Goal: Information Seeking & Learning: Learn about a topic

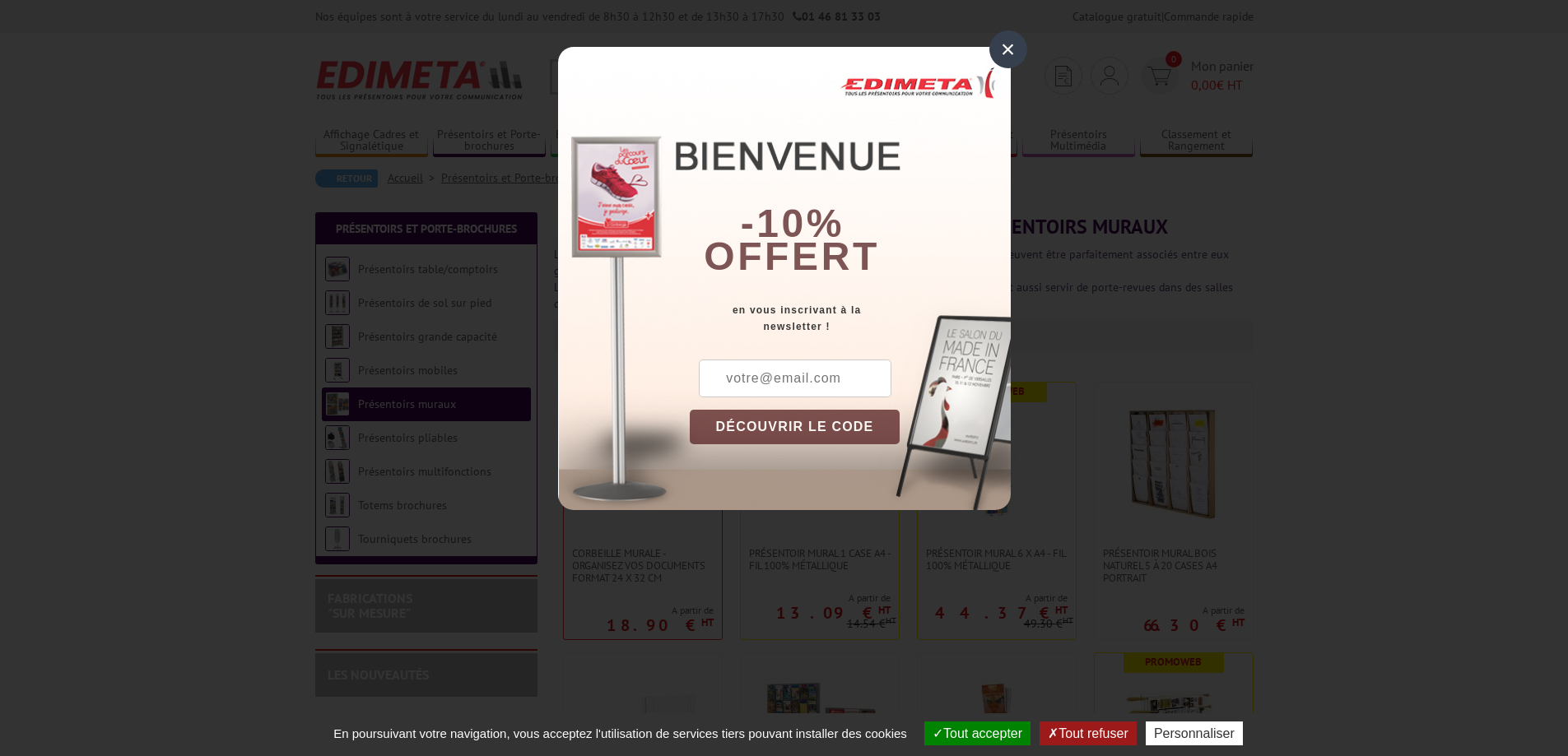
click at [1006, 48] on div "×" at bounding box center [1007, 49] width 38 height 38
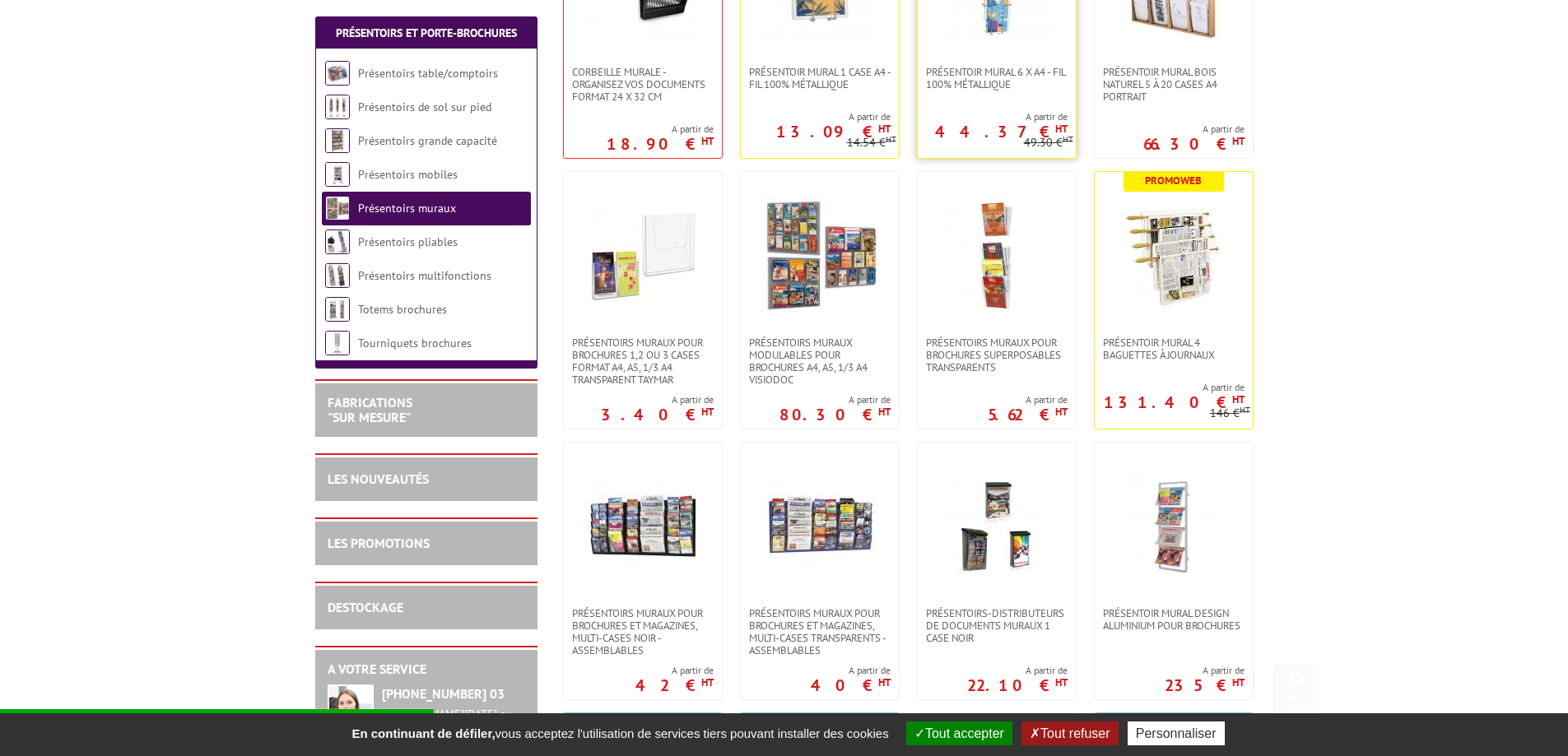
scroll to position [493, 0]
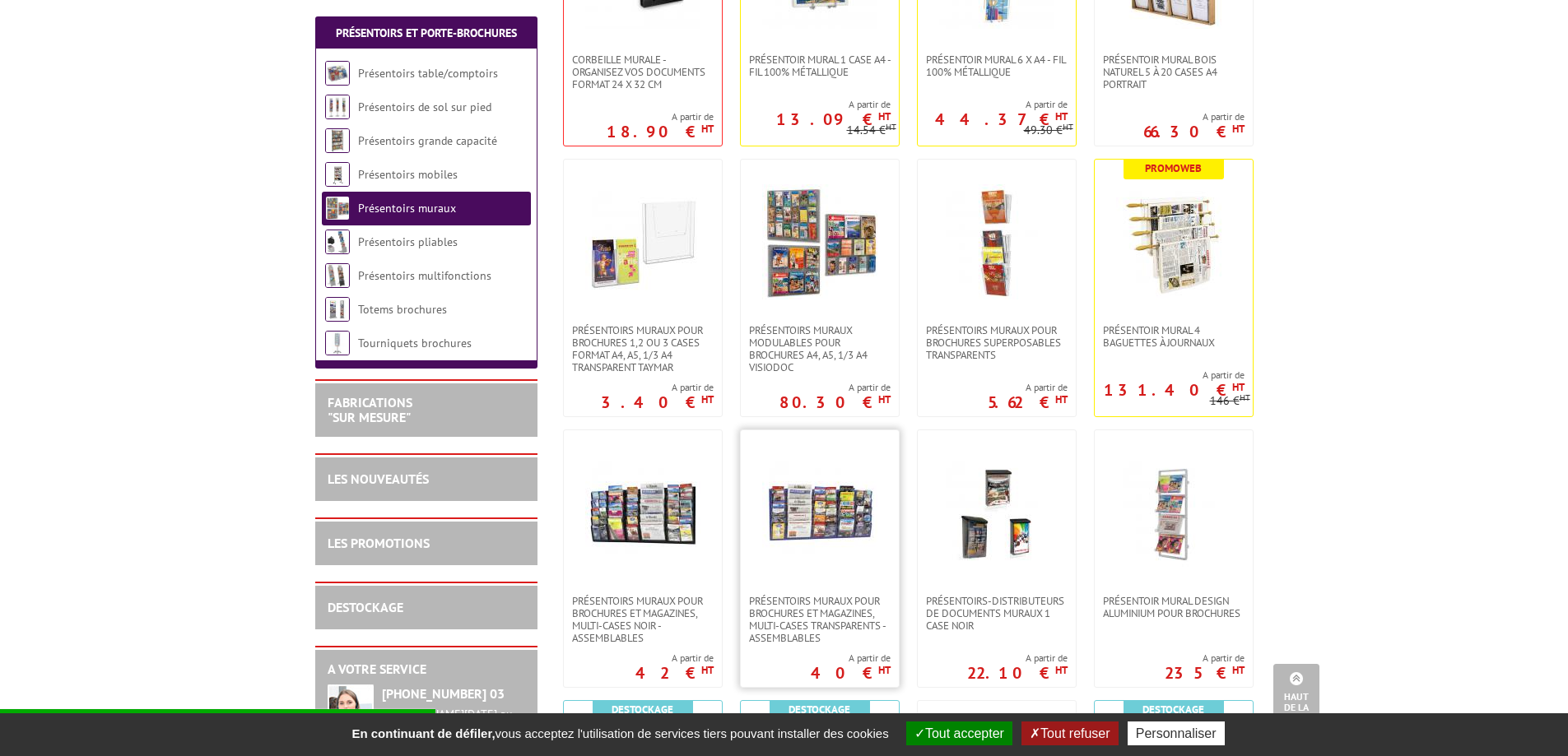
click at [795, 534] on img at bounding box center [820, 513] width 115 height 115
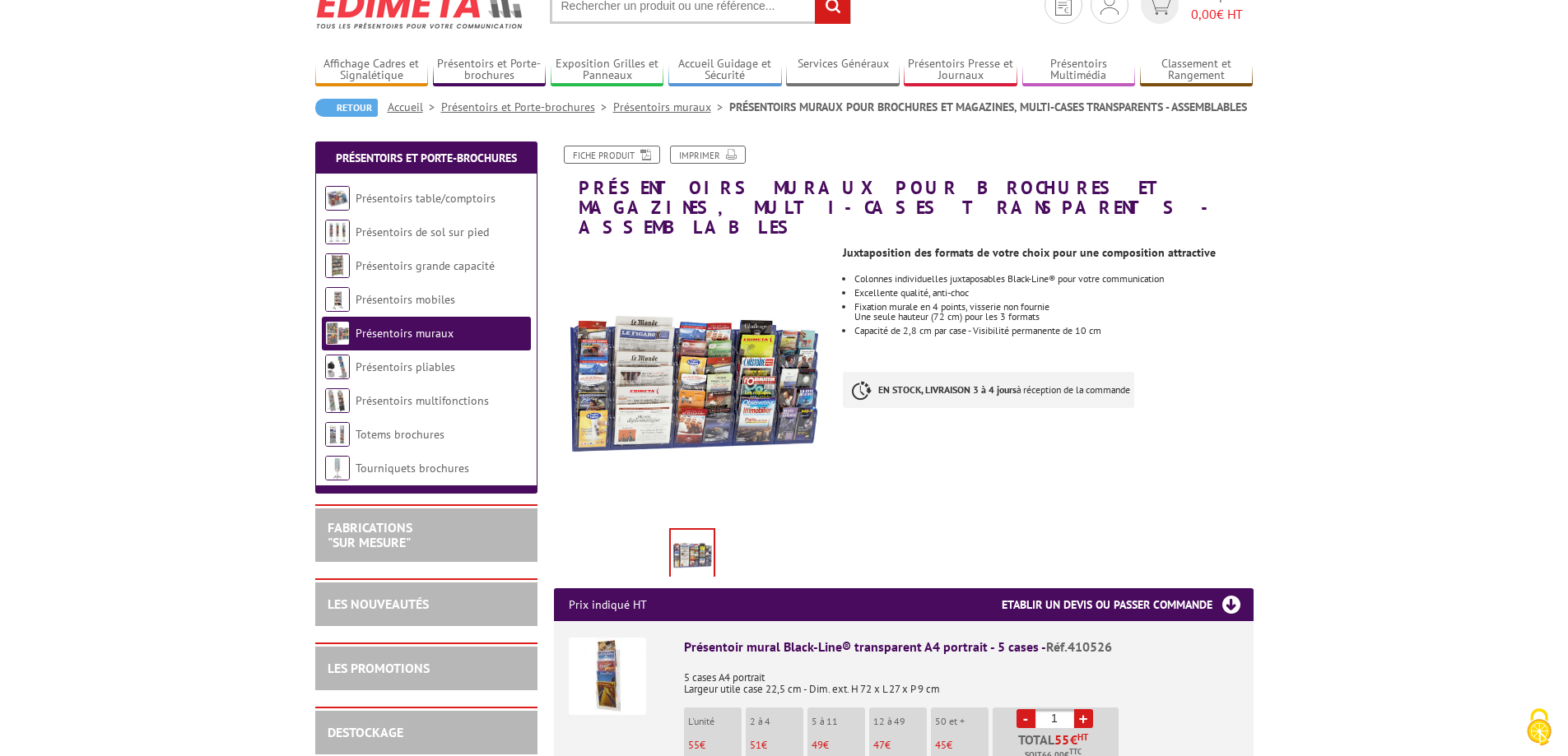
scroll to position [165, 0]
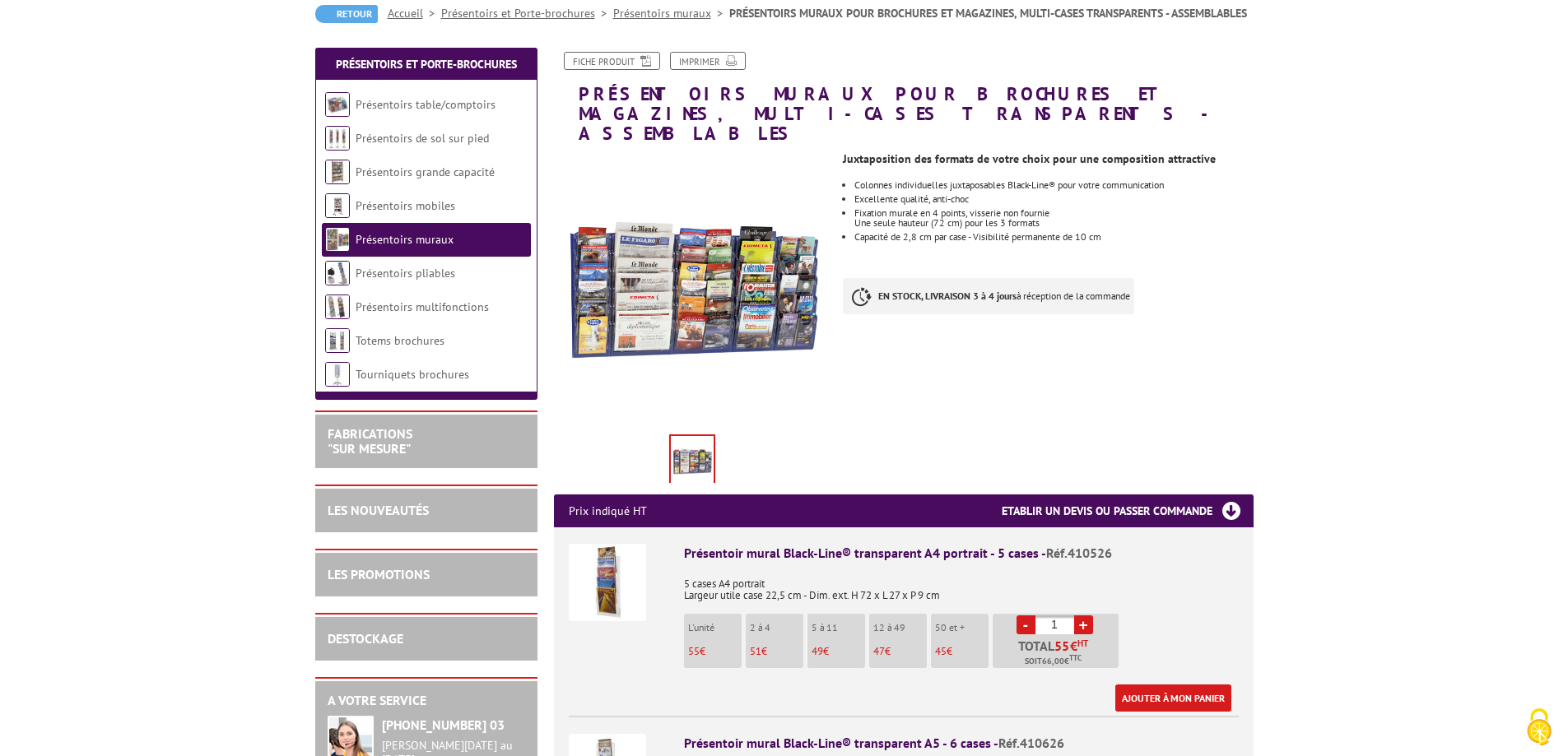
click at [625, 571] on img at bounding box center [607, 582] width 77 height 77
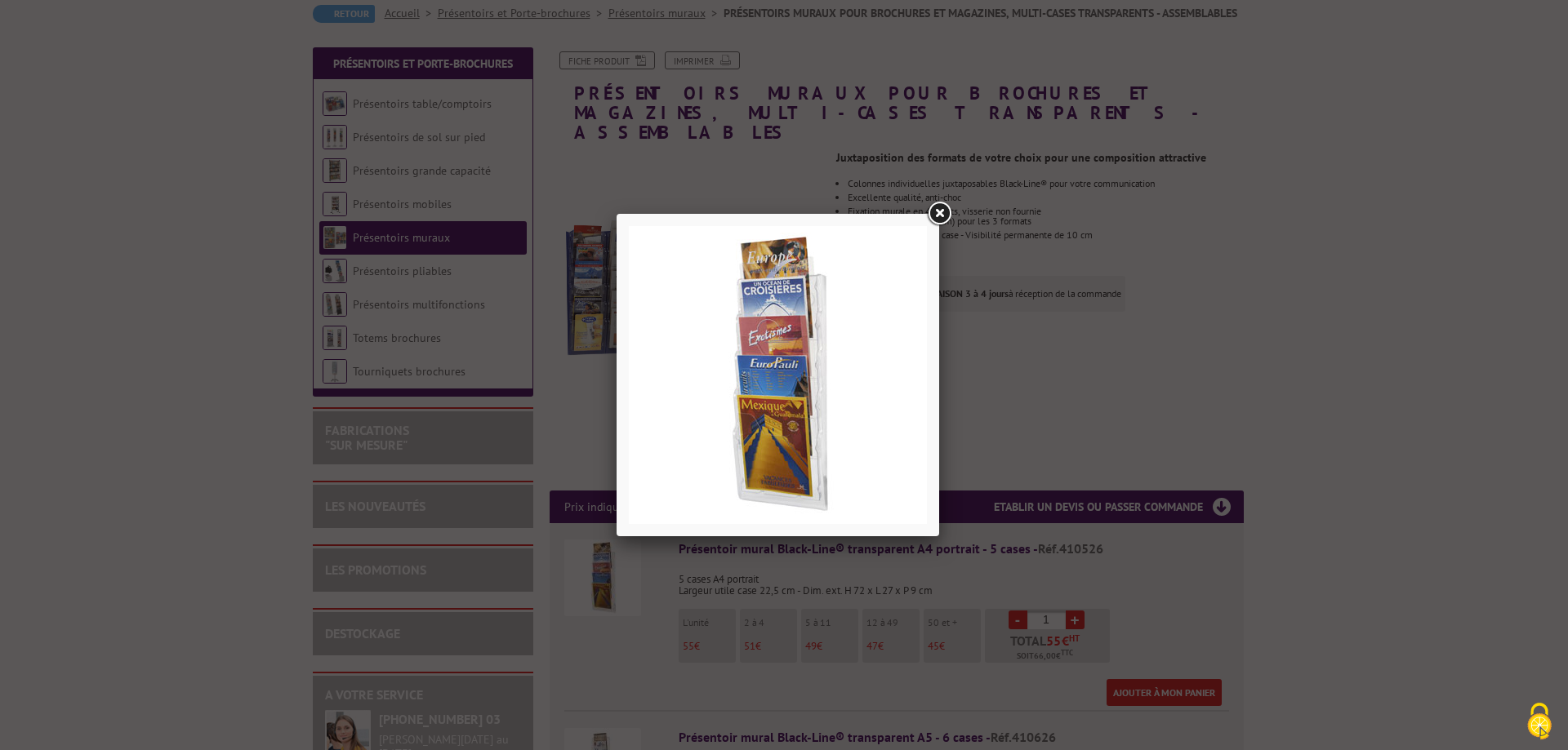
click at [940, 213] on link at bounding box center [938, 213] width 29 height 29
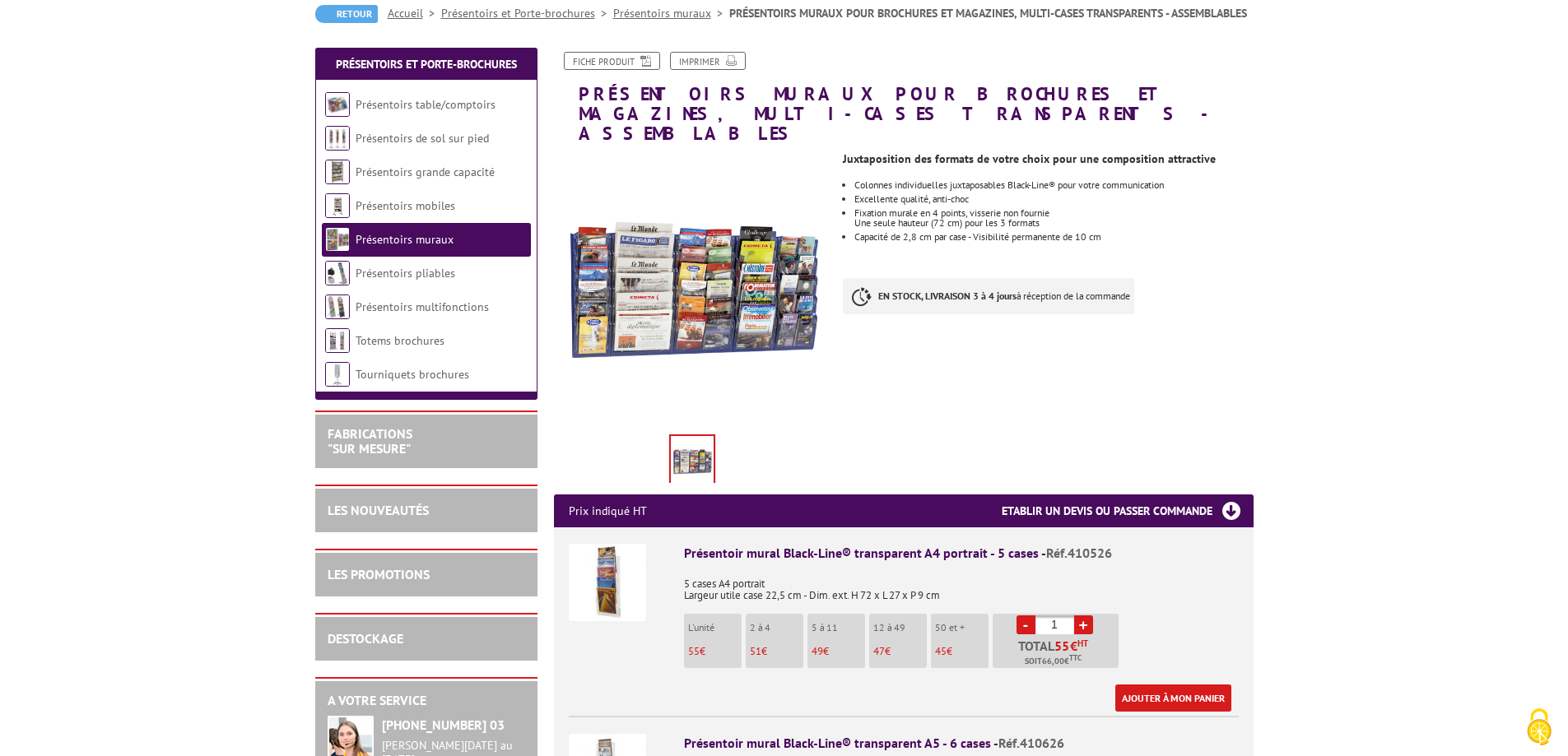
click at [638, 558] on img at bounding box center [607, 582] width 77 height 77
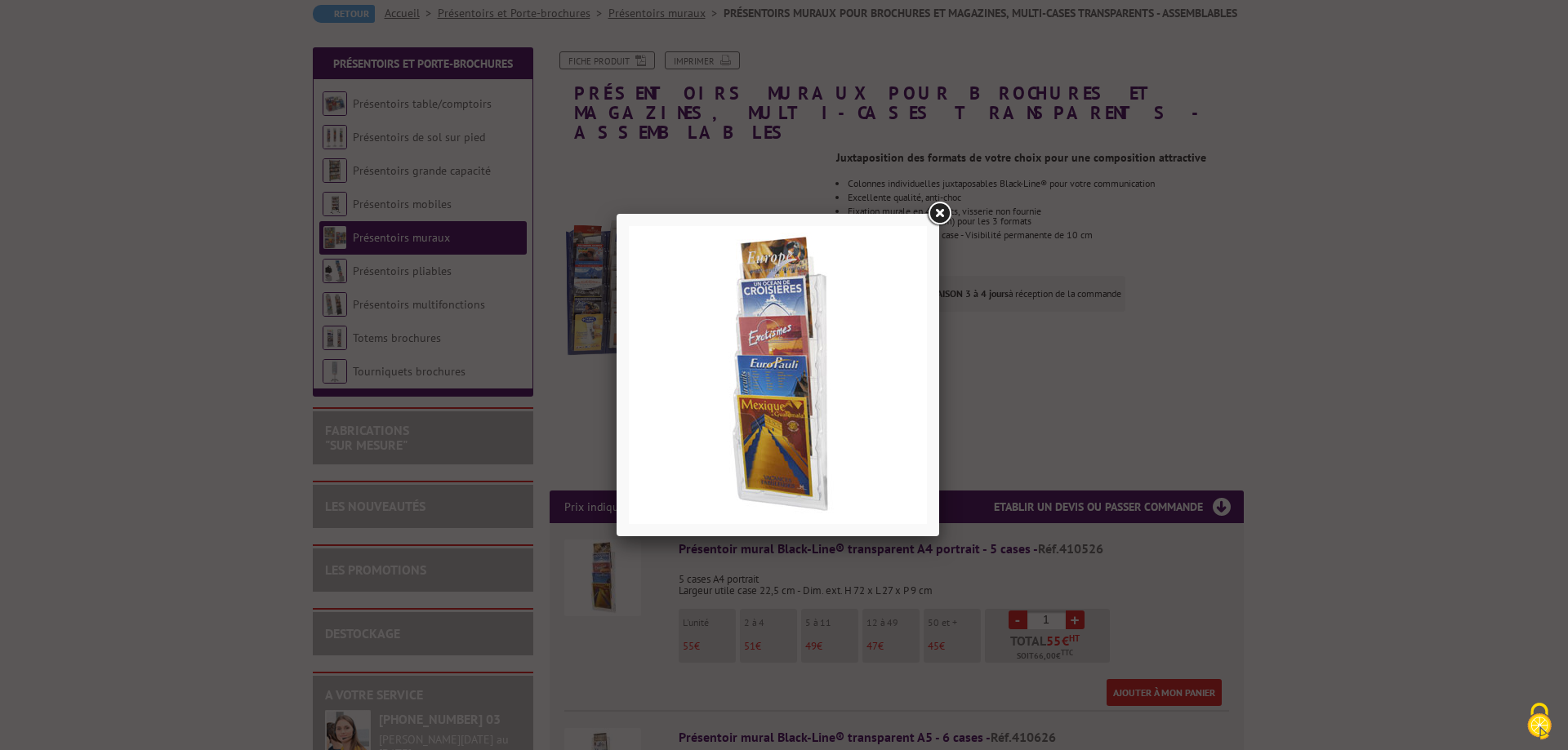
click at [945, 203] on link at bounding box center [938, 213] width 29 height 29
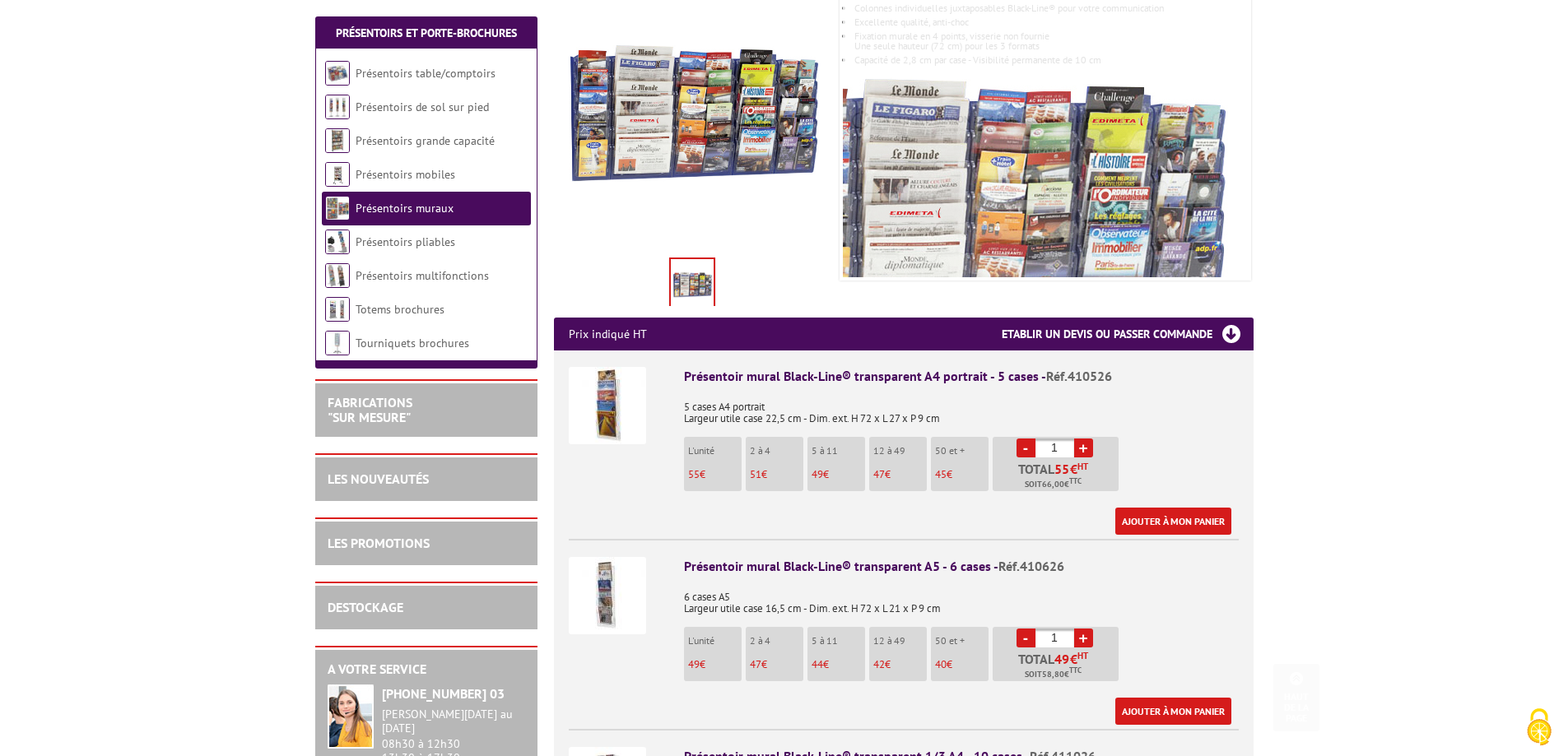
scroll to position [493, 0]
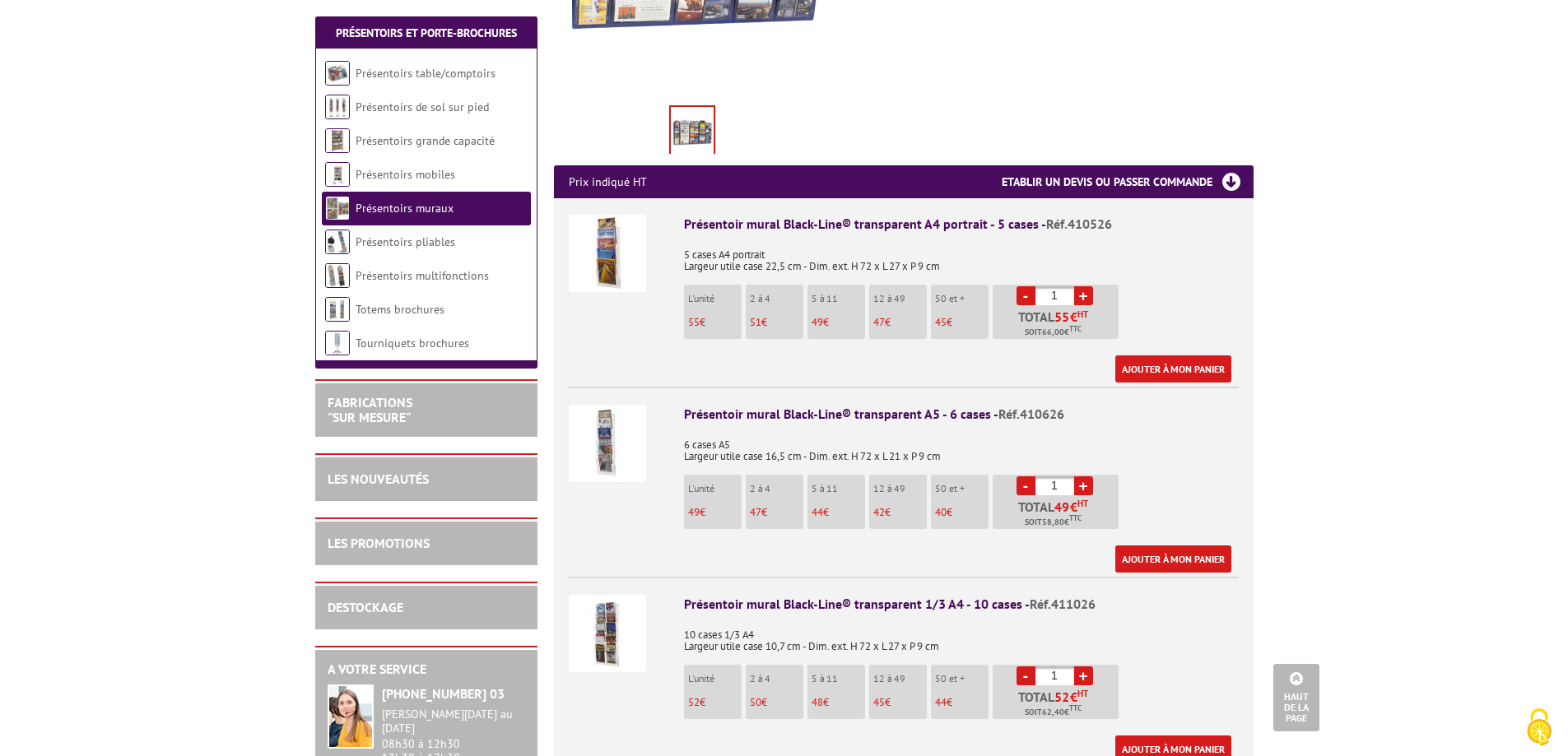
click at [616, 595] on img at bounding box center [607, 633] width 77 height 77
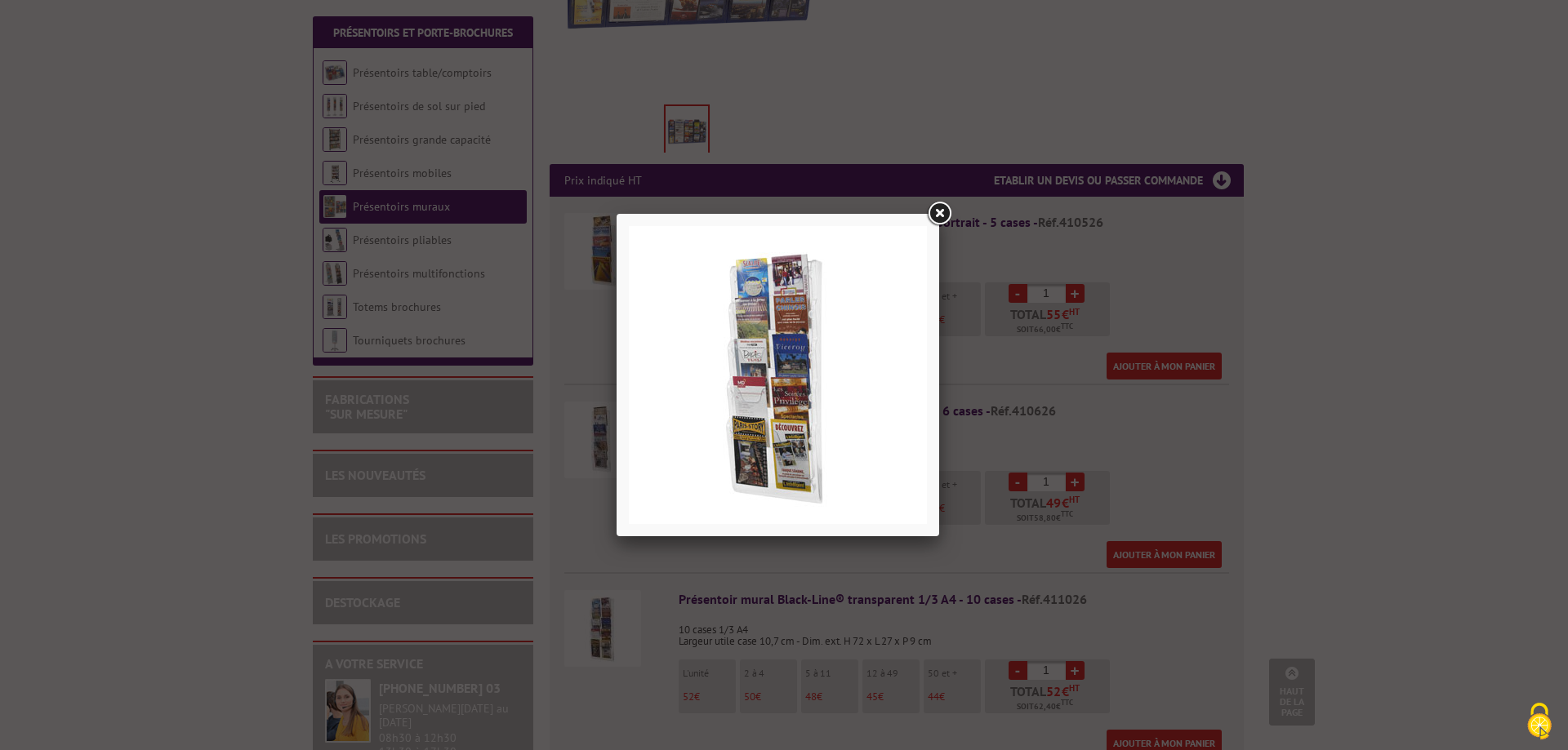
click at [937, 210] on link at bounding box center [938, 213] width 29 height 29
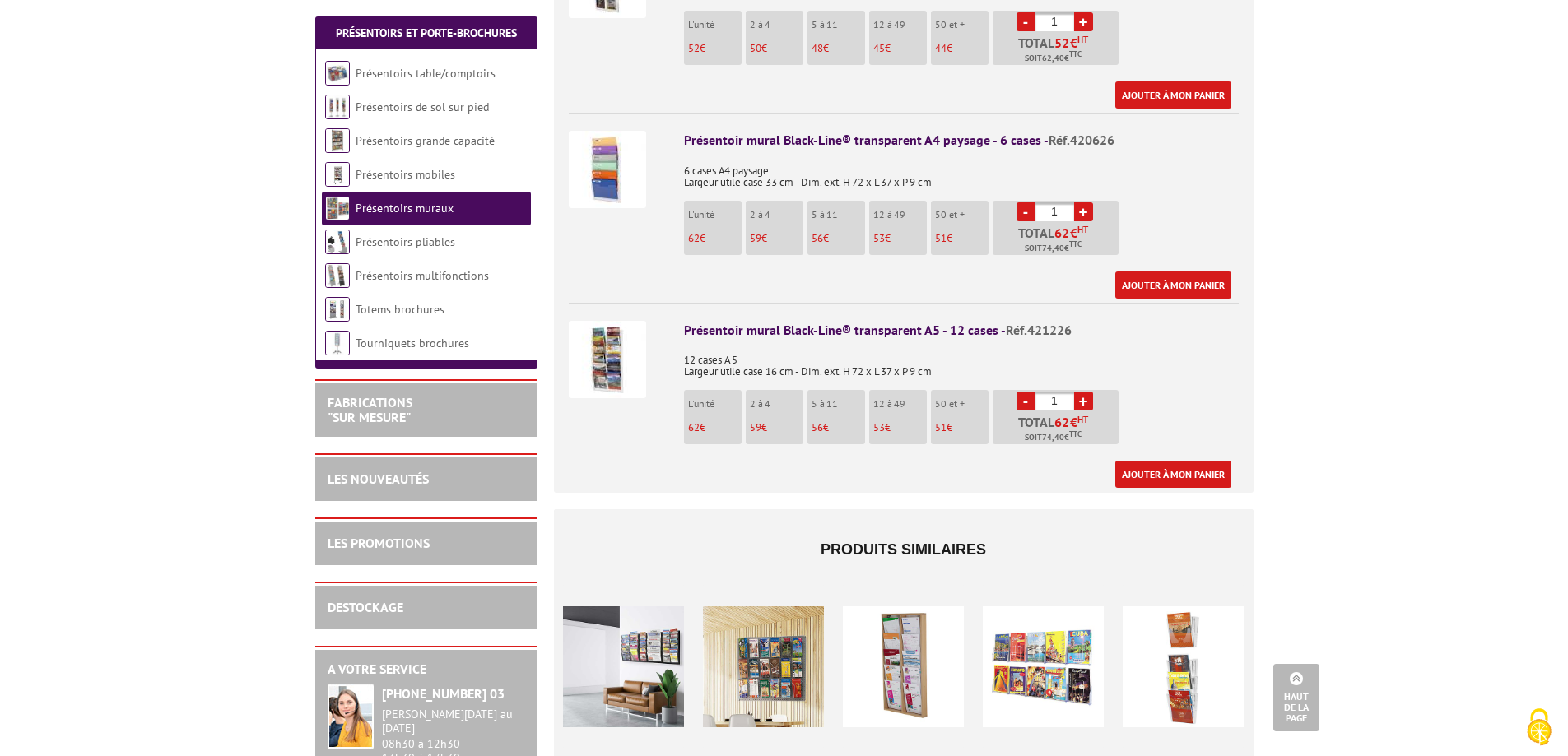
scroll to position [1316, 0]
